Goal: Find specific fact: Locate a discrete piece of known information

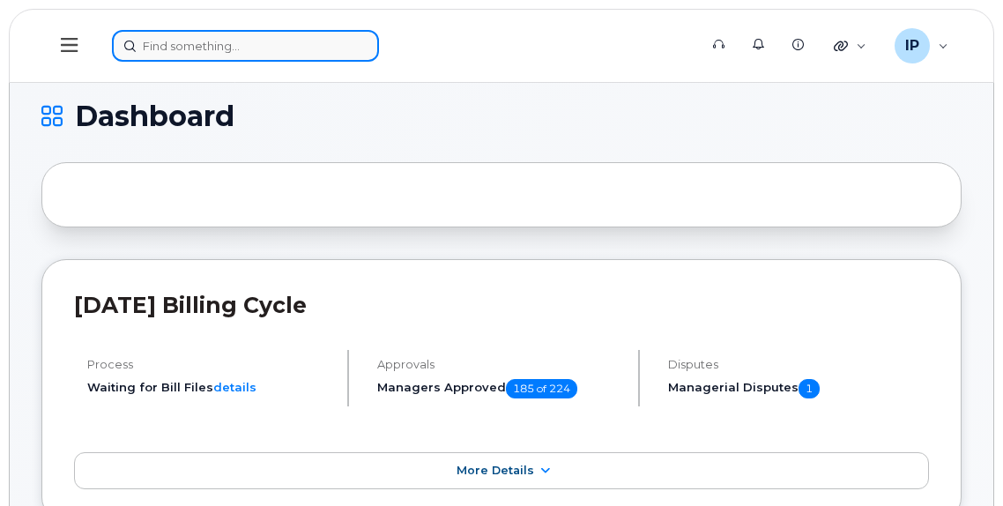
click at [195, 48] on input at bounding box center [245, 46] width 267 height 32
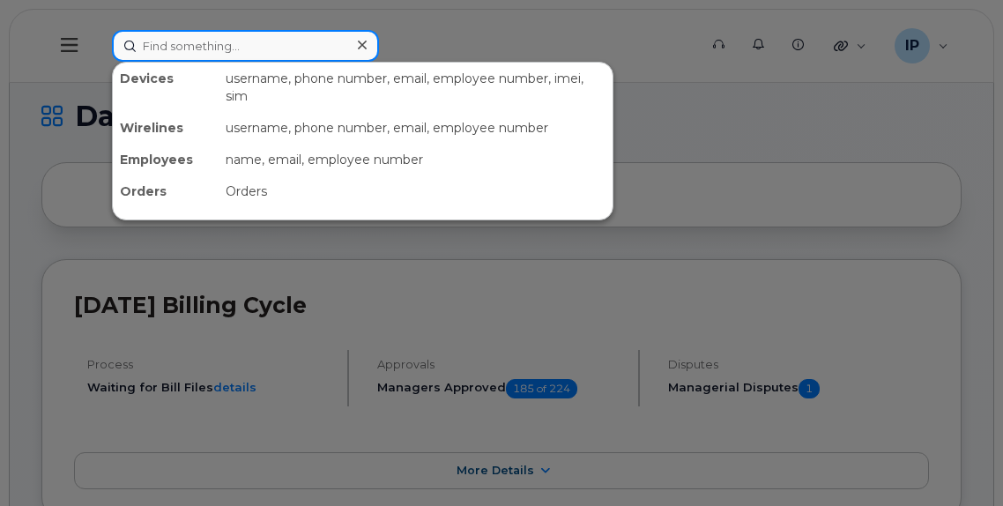
paste input "587-357-9984"
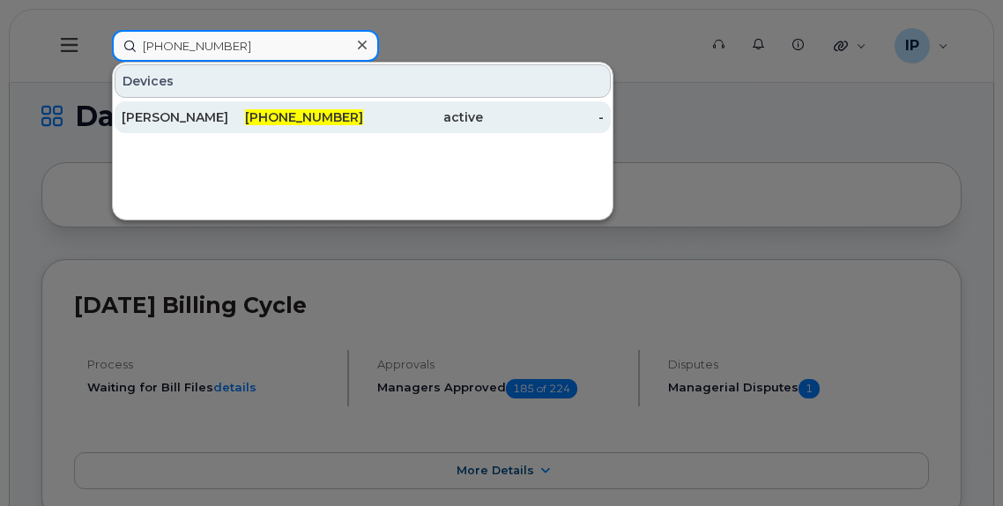
type input "587-357-9984"
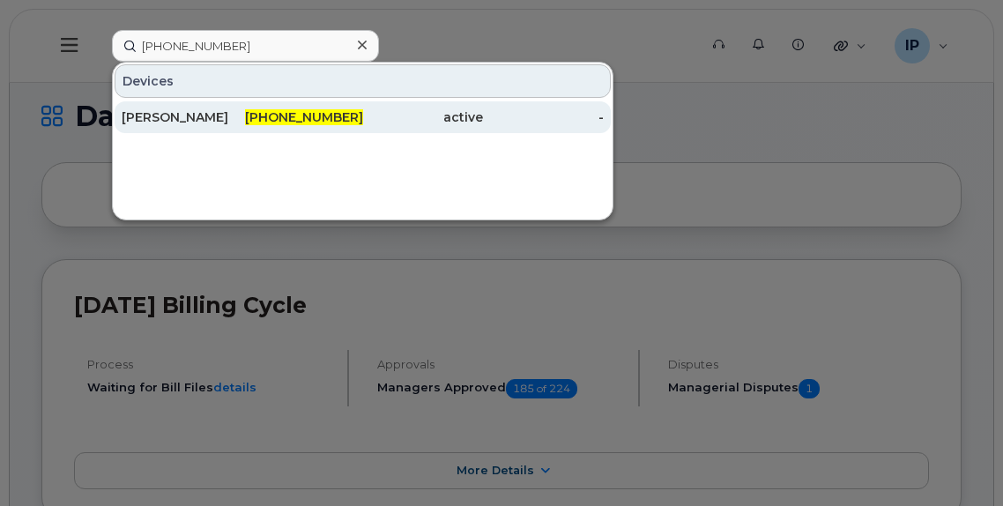
click at [314, 118] on span "587-357-9984" at bounding box center [304, 117] width 118 height 16
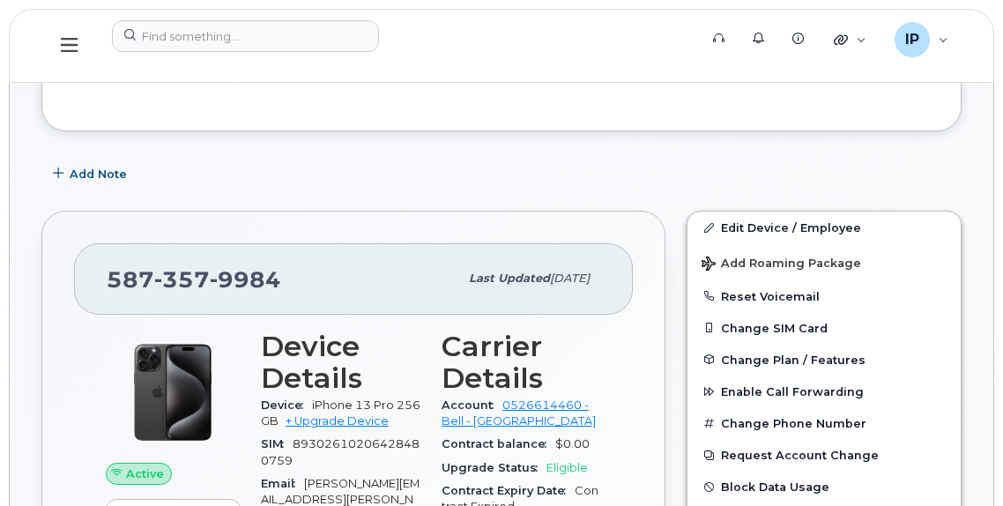
scroll to position [705, 0]
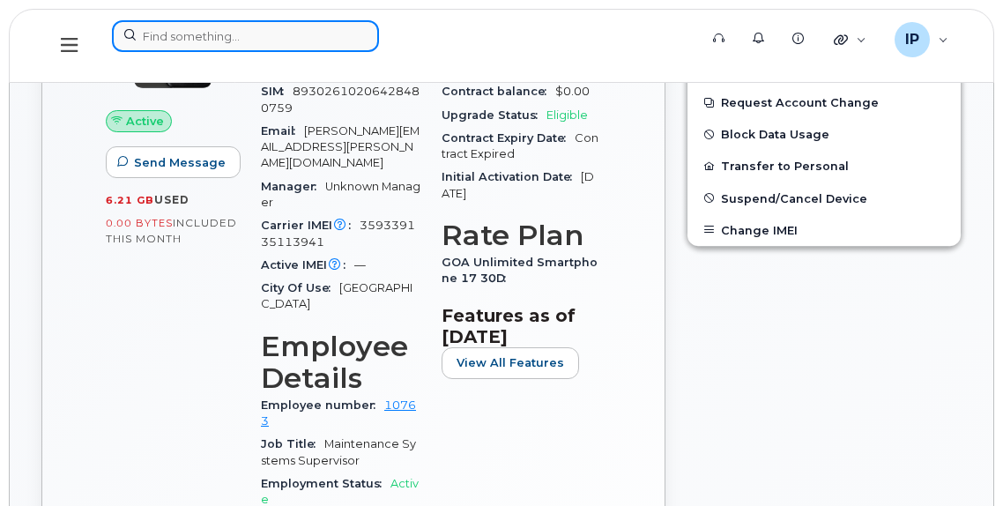
click at [190, 34] on input at bounding box center [245, 36] width 267 height 32
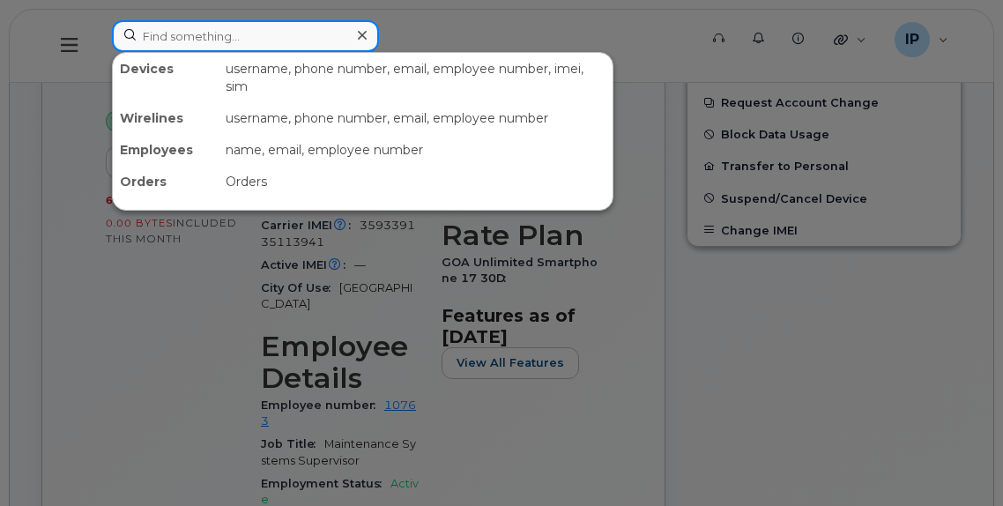
paste input "[PHONE_NUMBER]"
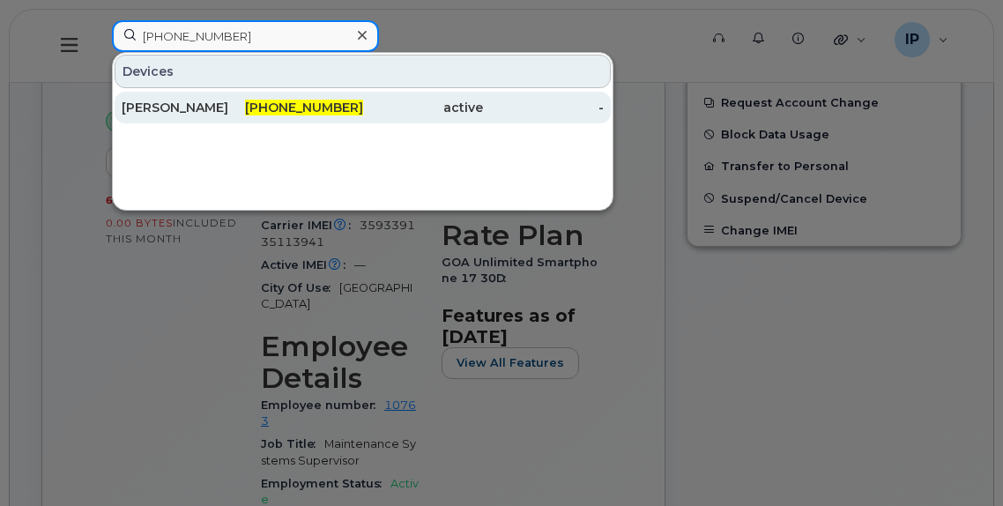
type input "[PHONE_NUMBER]"
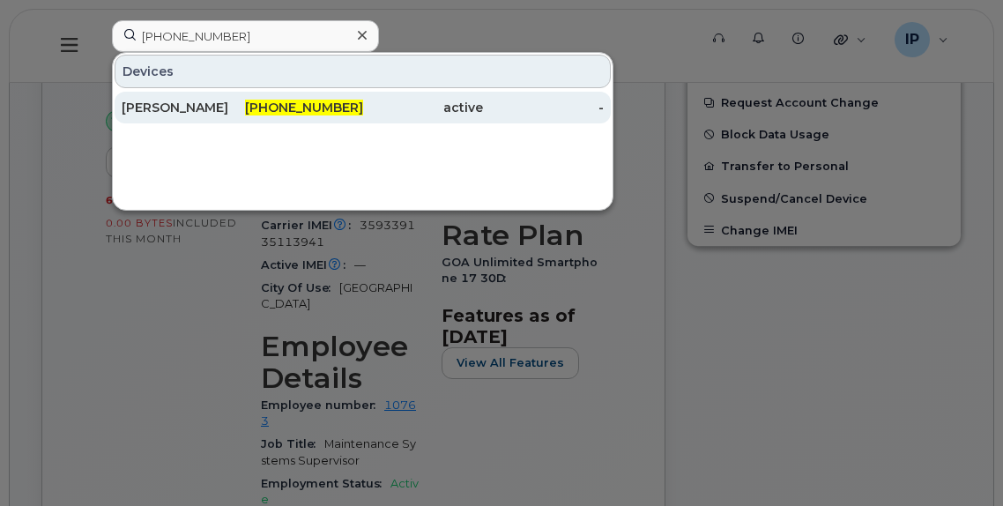
click at [305, 114] on span "[PHONE_NUMBER]" at bounding box center [304, 108] width 118 height 16
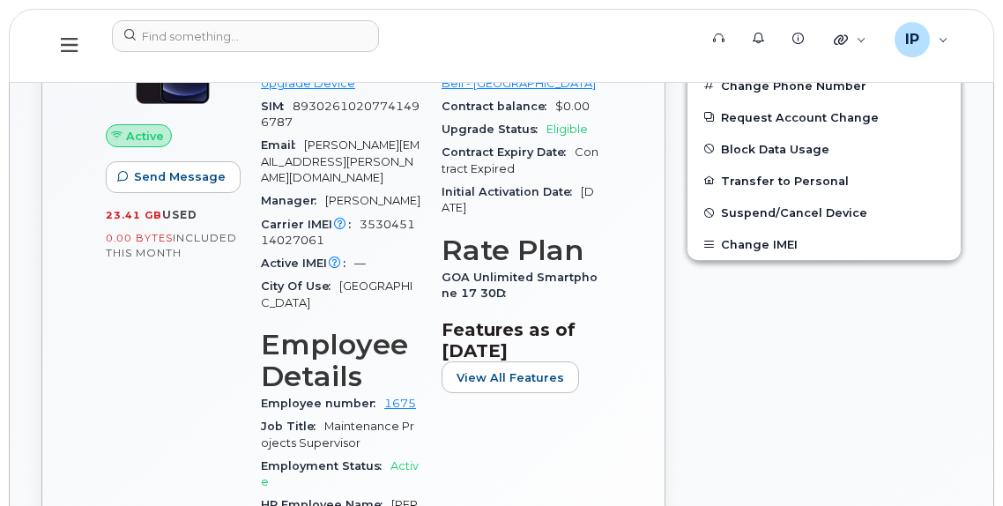
scroll to position [793, 0]
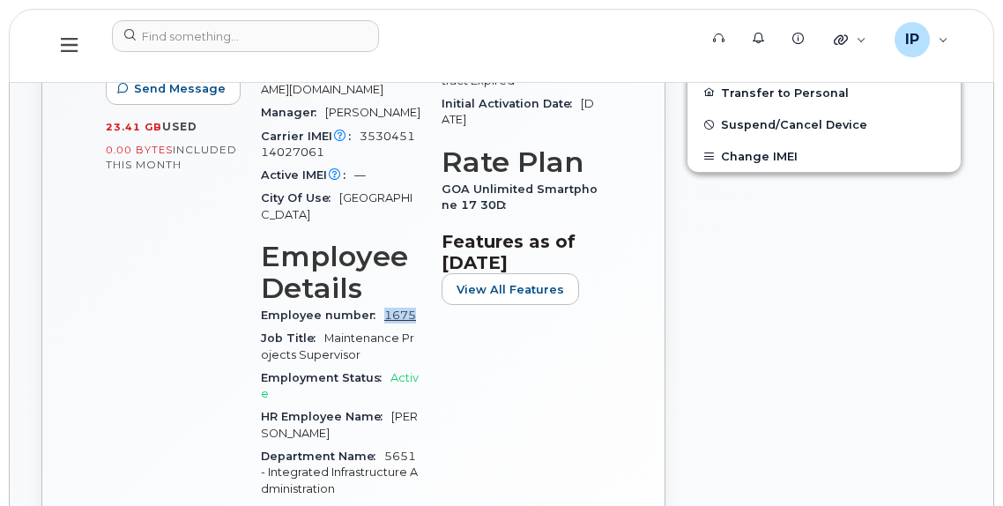
drag, startPoint x: 426, startPoint y: 284, endPoint x: 384, endPoint y: 284, distance: 41.4
click at [384, 284] on div "Device Details Device iPhone 12 64GB + Upgrade Device SIM 89302610207741496787 …" at bounding box center [340, 274] width 181 height 763
copy link "1675"
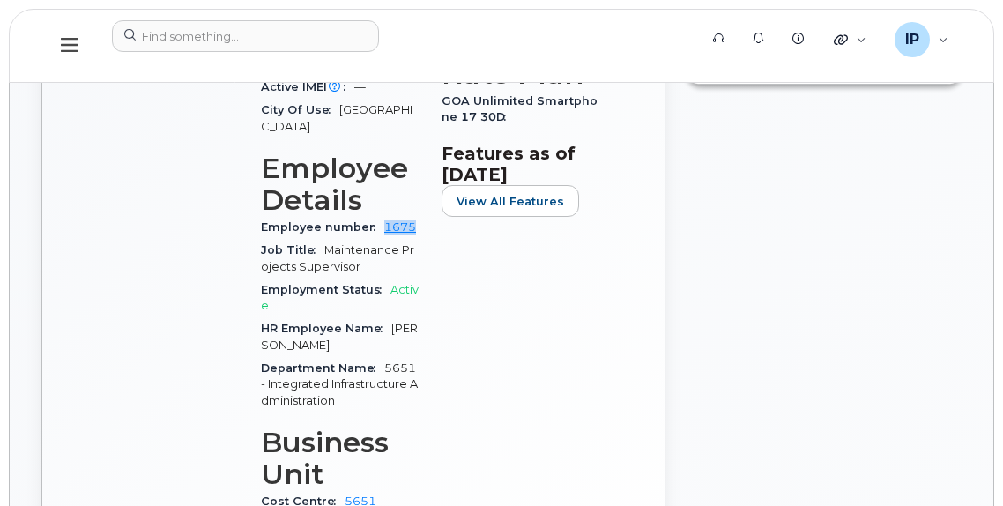
click at [420, 216] on div "Employee number 1675" at bounding box center [341, 227] width 160 height 23
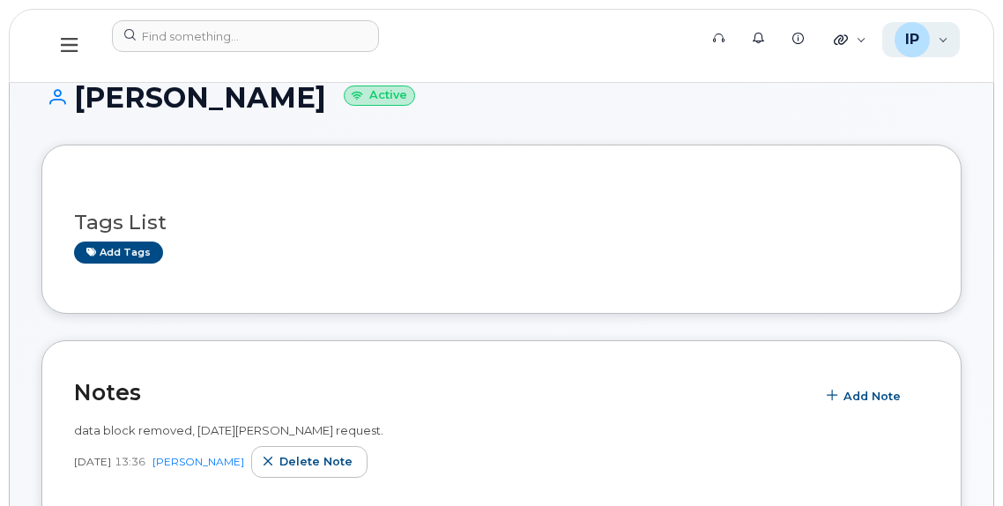
scroll to position [0, 0]
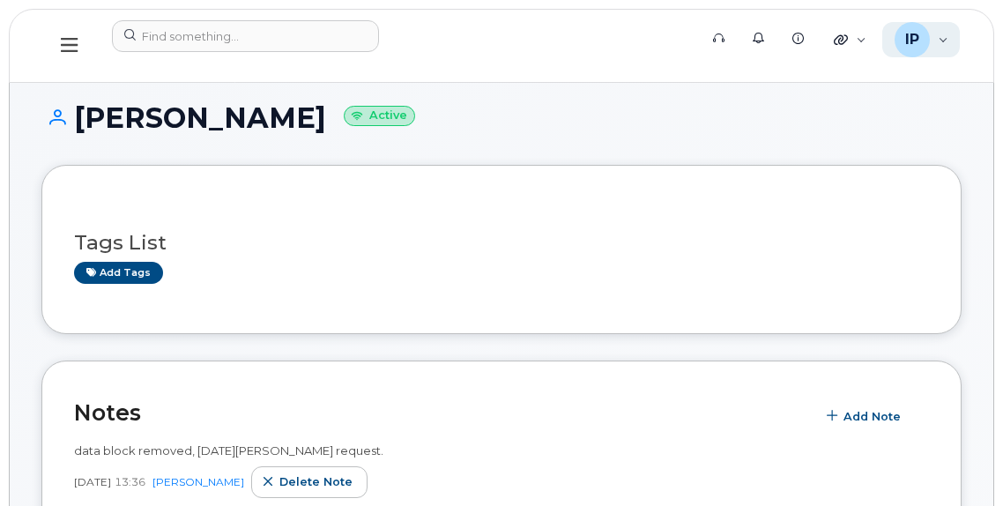
click at [936, 44] on div "IP Ian Pitt Wireless Admin" at bounding box center [921, 39] width 78 height 35
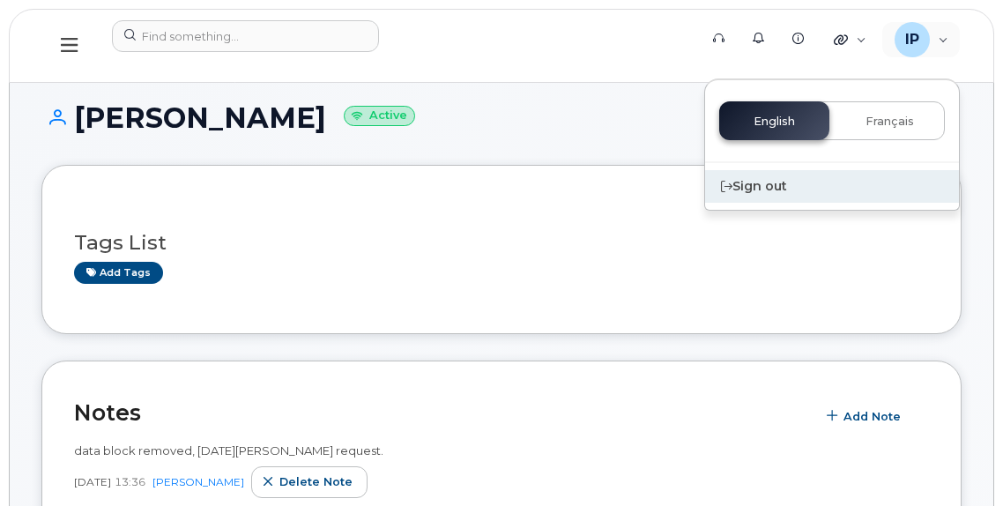
click at [755, 189] on div "Sign out" at bounding box center [832, 186] width 254 height 33
